Goal: Navigation & Orientation: Find specific page/section

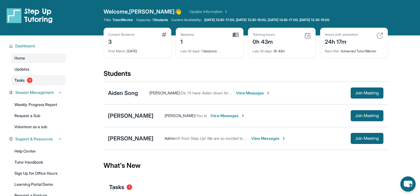
click at [41, 84] on link "Tasks 1" at bounding box center [38, 80] width 54 height 10
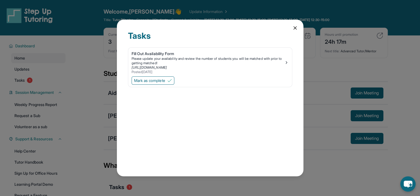
click at [295, 30] on icon at bounding box center [295, 28] width 6 height 6
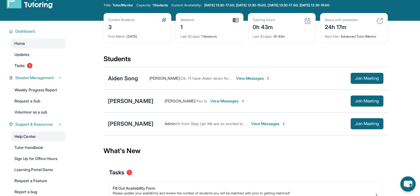
scroll to position [13, 0]
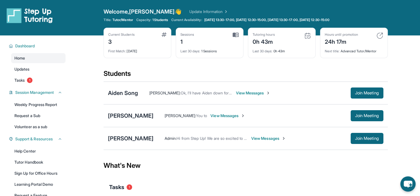
click at [244, 90] on span "View Messages" at bounding box center [253, 93] width 35 height 6
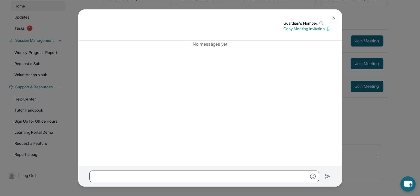
scroll to position [53, 0]
click at [334, 17] on img at bounding box center [333, 18] width 4 height 4
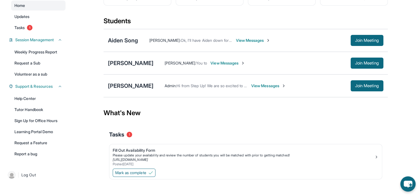
click at [198, 40] on span "Ok, I'll have Aiden down for [DATE] at 3:30pm. You're welcome!" at bounding box center [236, 40] width 111 height 5
click at [193, 123] on div "What's New" at bounding box center [245, 113] width 284 height 24
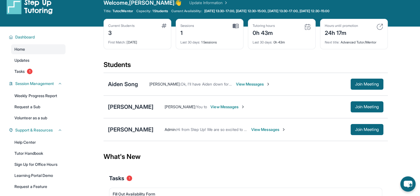
scroll to position [6, 0]
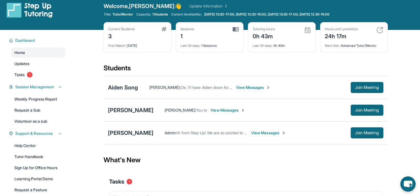
click at [243, 86] on span "View Messages" at bounding box center [253, 88] width 35 height 6
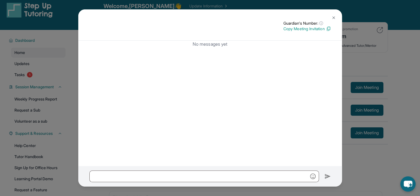
scroll to position [0, 0]
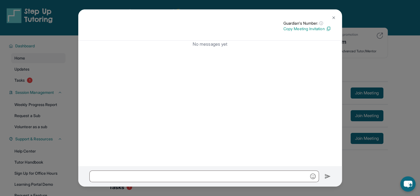
click at [332, 20] on button at bounding box center [333, 17] width 11 height 11
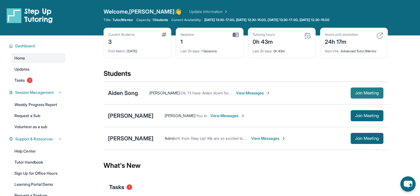
click at [355, 92] on span "Join Meeting" at bounding box center [367, 93] width 24 height 3
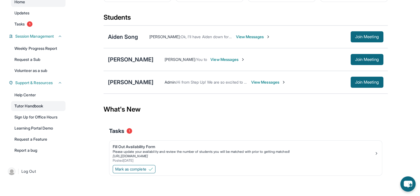
click at [39, 108] on link "Tutor Handbook" at bounding box center [38, 106] width 54 height 10
click at [50, 94] on link "Help Center" at bounding box center [38, 95] width 54 height 10
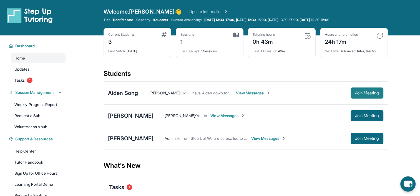
click at [370, 93] on span "Join Meeting" at bounding box center [367, 93] width 24 height 3
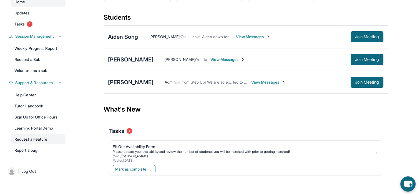
click at [56, 141] on link "Request a Feature" at bounding box center [38, 140] width 54 height 10
click at [40, 115] on link "Sign Up for Office Hours" at bounding box center [38, 117] width 54 height 10
click at [31, 128] on link "Learning Portal Demo" at bounding box center [38, 128] width 54 height 10
click at [34, 149] on link "Report a bug" at bounding box center [38, 151] width 54 height 10
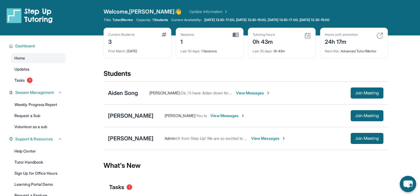
click at [405, 182] on icon "chat-button" at bounding box center [407, 184] width 9 height 7
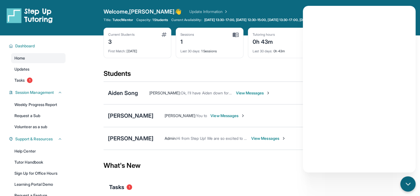
click at [275, 65] on div "Current Students 3 First Match : 10 days ago Sessions 1 Last 30 days : 1 Sessio…" at bounding box center [245, 49] width 284 height 42
click at [263, 170] on div "What's New" at bounding box center [245, 166] width 284 height 24
click at [412, 4] on div "Open sidebar Welcome, Duyen 👋 Update Information Title: Tutor/Mentor Capacity: …" at bounding box center [210, 18] width 420 height 36
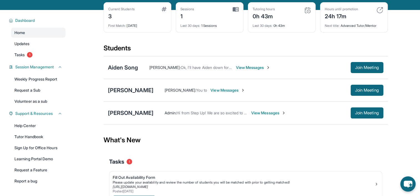
scroll to position [56, 0]
